Goal: Navigation & Orientation: Go to known website

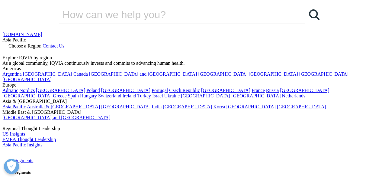
click at [44, 152] on img at bounding box center [26, 152] width 48 height 0
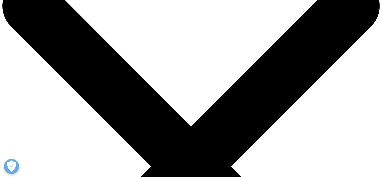
scroll to position [33, 0]
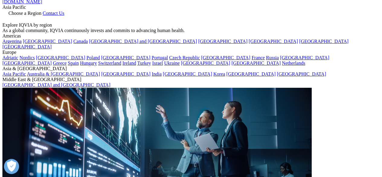
checkbox input "true"
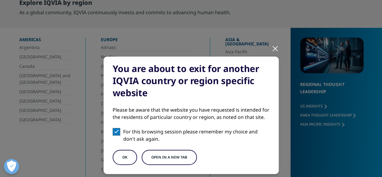
click at [124, 157] on button "OK" at bounding box center [125, 157] width 24 height 15
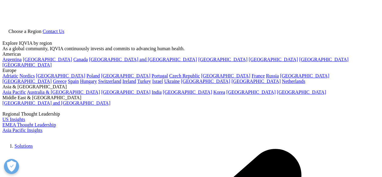
click at [50, 137] on img at bounding box center [26, 137] width 48 height 0
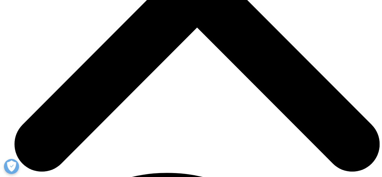
scroll to position [760, 0]
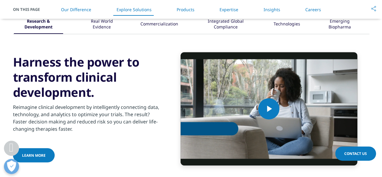
click at [94, 28] on div "Real World Evidence" at bounding box center [101, 24] width 39 height 19
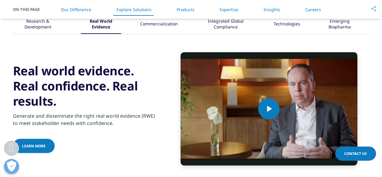
click at [142, 23] on div "Commercialization" at bounding box center [159, 24] width 38 height 19
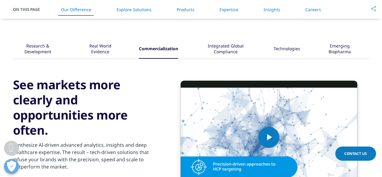
scroll to position [457, 0]
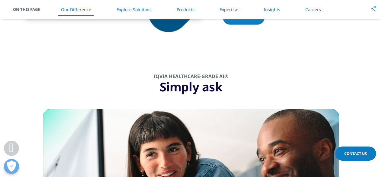
scroll to position [457, 0]
